Goal: Understand process/instructions: Learn about a topic

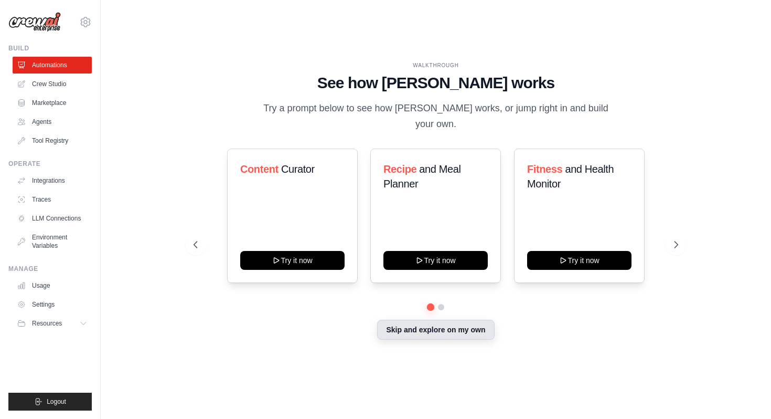
click at [486, 324] on button "Skip and explore on my own" at bounding box center [435, 330] width 117 height 20
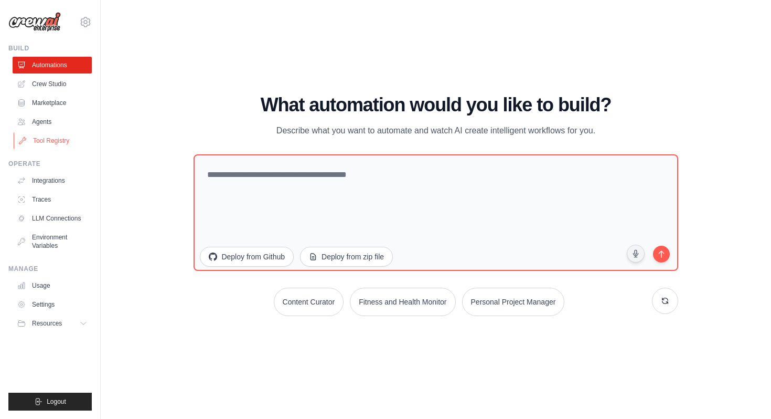
click at [56, 144] on link "Tool Registry" at bounding box center [53, 140] width 79 height 17
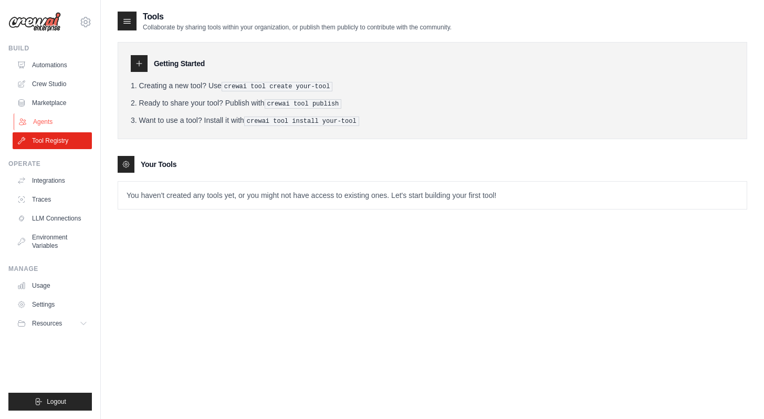
click at [49, 122] on link "Agents" at bounding box center [53, 121] width 79 height 17
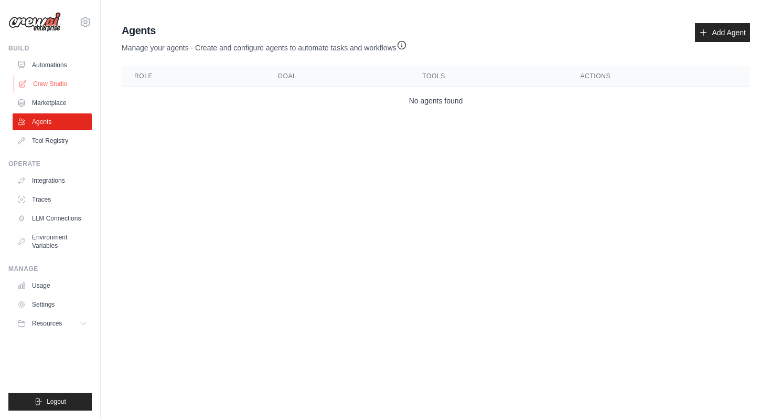
click at [48, 90] on link "Crew Studio" at bounding box center [53, 84] width 79 height 17
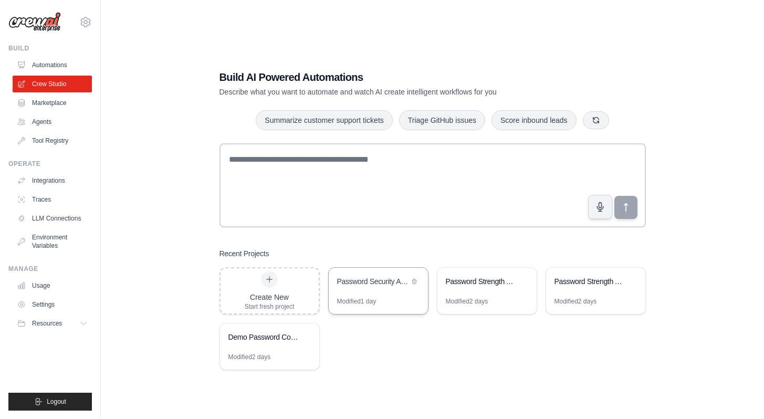
click at [372, 284] on div "Password Security Assessment Pipeline" at bounding box center [373, 281] width 72 height 10
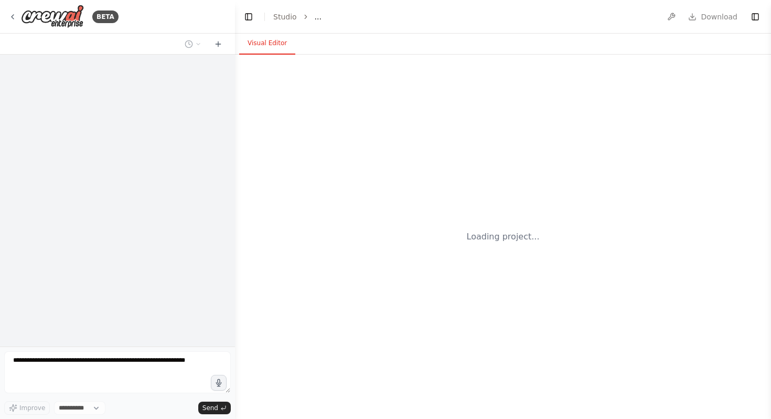
select select "****"
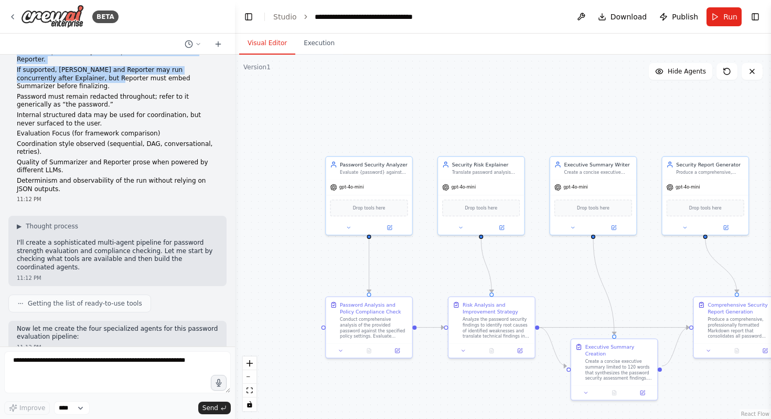
scroll to position [694, 0]
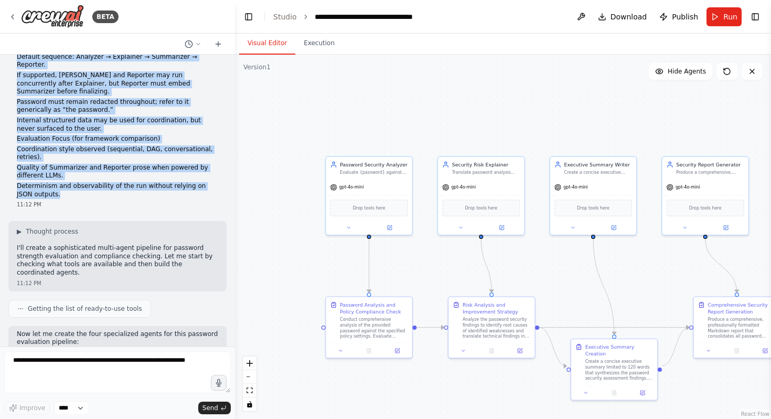
drag, startPoint x: 17, startPoint y: 71, endPoint x: 86, endPoint y: 176, distance: 126.2
copy div "Create a coordinated multi-agent pipeline to evaluate password strength and pol…"
